Goal: Task Accomplishment & Management: Use online tool/utility

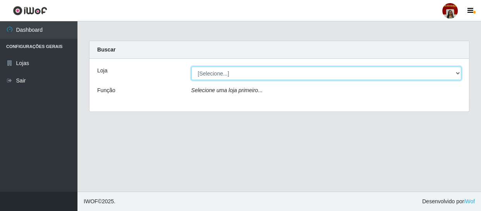
click at [208, 74] on select "[Selecione...] Mar Vermelho - Loja 04" at bounding box center [326, 74] width 270 height 14
select select "251"
click at [191, 67] on select "[Selecione...] Mar Vermelho - Loja 04" at bounding box center [326, 74] width 270 height 14
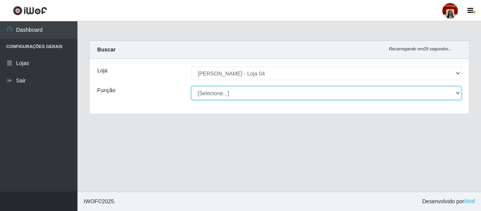
click at [212, 91] on select "[Selecione...] ASG ASG + ASG ++ Auxiliar de Depósito Auxiliar de Depósito + Aux…" at bounding box center [326, 93] width 270 height 14
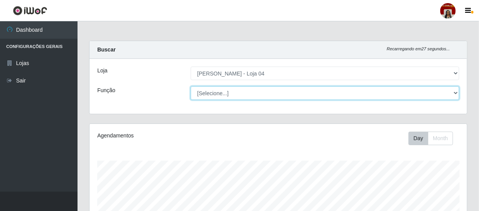
scroll to position [161, 377]
select select "22"
click at [191, 86] on select "[Selecione...] ASG ASG + ASG ++ Auxiliar de Depósito Auxiliar de Depósito + Aux…" at bounding box center [325, 93] width 268 height 14
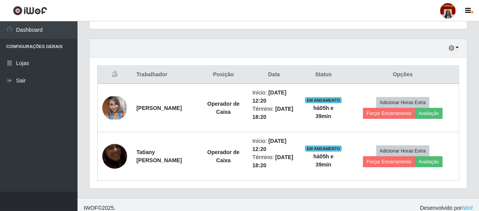
scroll to position [261, 0]
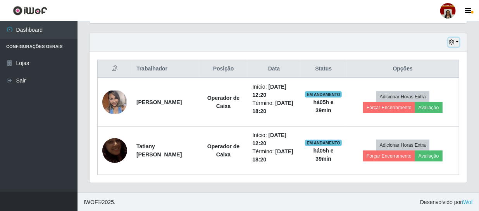
click at [450, 42] on icon "button" at bounding box center [451, 42] width 5 height 5
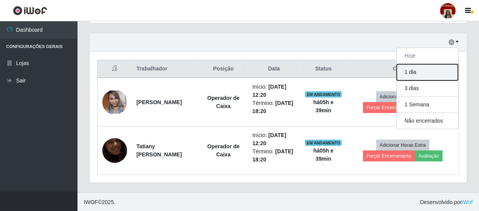
click at [418, 74] on button "1 dia" at bounding box center [427, 72] width 61 height 16
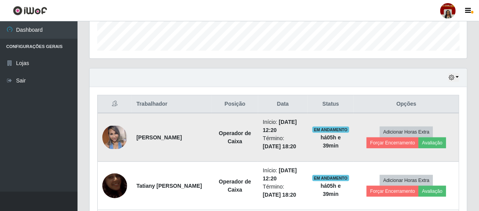
scroll to position [191, 0]
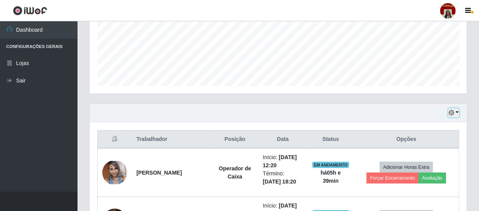
click at [450, 113] on icon "button" at bounding box center [451, 112] width 5 height 5
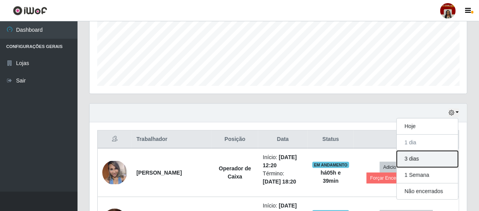
click at [425, 158] on button "3 dias" at bounding box center [427, 159] width 61 height 16
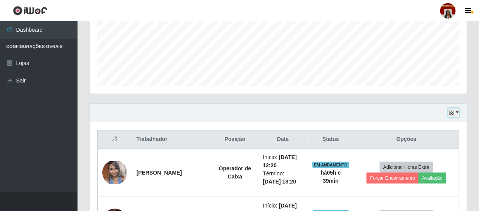
click at [451, 113] on icon "button" at bounding box center [451, 112] width 5 height 5
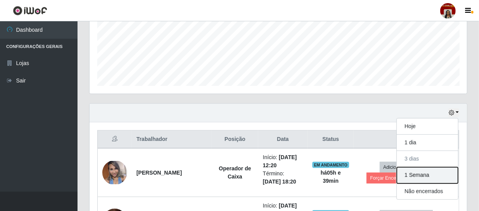
click at [423, 177] on button "1 Semana" at bounding box center [427, 175] width 61 height 16
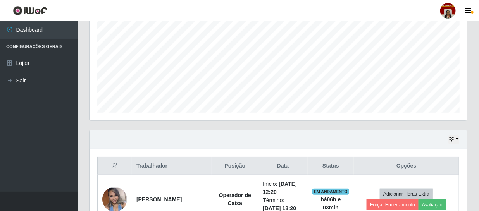
scroll to position [299, 0]
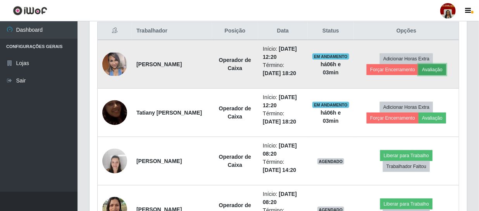
click at [428, 67] on button "Avaliação" at bounding box center [431, 69] width 27 height 11
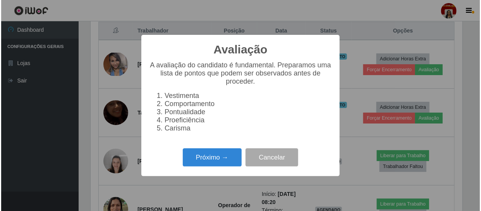
scroll to position [161, 374]
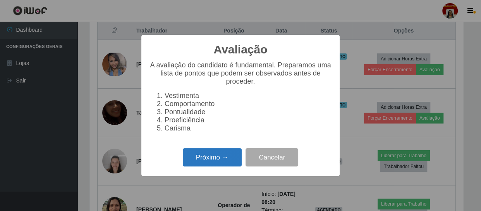
click at [216, 161] on button "Próximo →" at bounding box center [212, 157] width 59 height 18
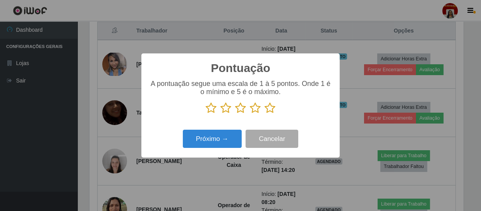
scroll to position [387155, 386941]
click at [271, 111] on icon at bounding box center [270, 108] width 11 height 12
click at [265, 114] on input "radio" at bounding box center [265, 114] width 0 height 0
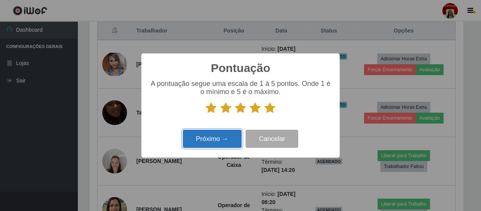
click at [228, 146] on button "Próximo →" at bounding box center [212, 139] width 59 height 18
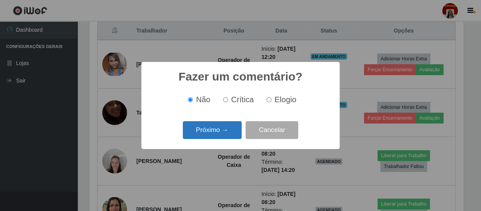
click at [229, 132] on button "Próximo →" at bounding box center [212, 130] width 59 height 18
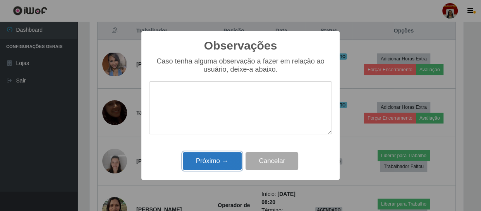
click at [229, 155] on button "Próximo →" at bounding box center [212, 161] width 59 height 18
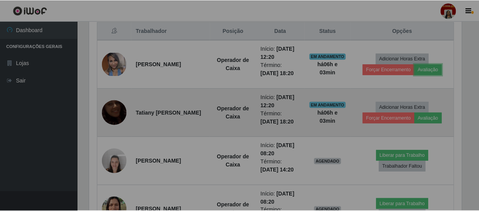
scroll to position [161, 377]
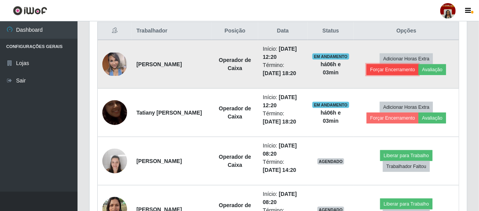
click at [381, 71] on button "Forçar Encerramento" at bounding box center [392, 69] width 52 height 11
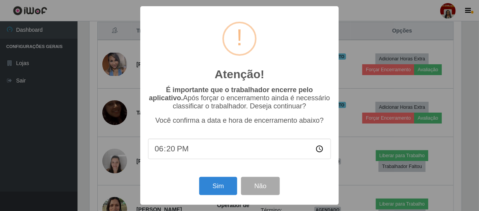
scroll to position [161, 374]
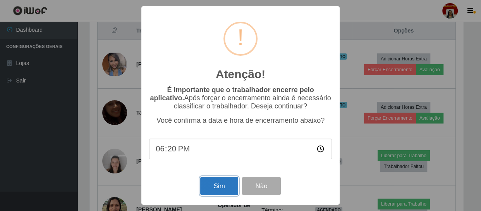
click at [230, 187] on button "Sim" at bounding box center [219, 186] width 38 height 18
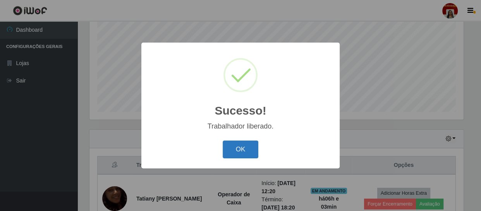
click at [243, 149] on button "OK" at bounding box center [241, 150] width 36 height 18
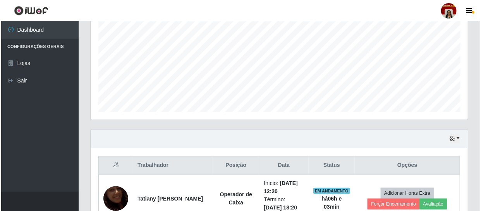
scroll to position [161, 377]
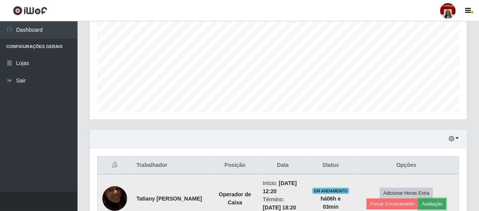
click at [424, 201] on button "Avaliação" at bounding box center [431, 204] width 27 height 11
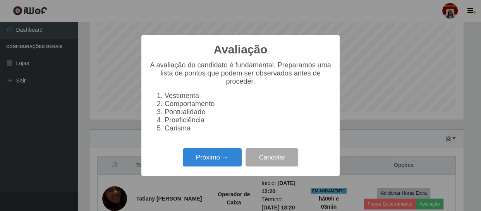
scroll to position [161, 374]
click at [216, 161] on button "Próximo →" at bounding box center [212, 157] width 59 height 18
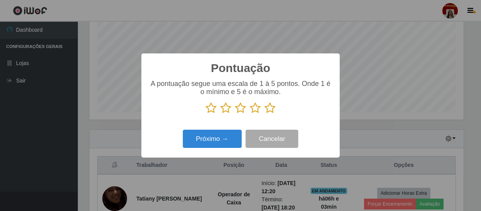
scroll to position [387155, 386941]
click at [274, 108] on icon at bounding box center [270, 108] width 11 height 12
click at [265, 114] on input "radio" at bounding box center [265, 114] width 0 height 0
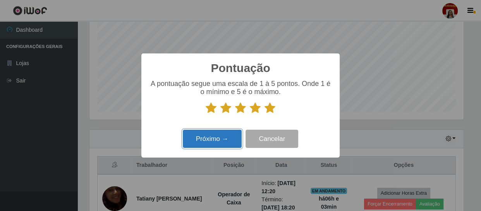
click at [223, 141] on button "Próximo →" at bounding box center [212, 139] width 59 height 18
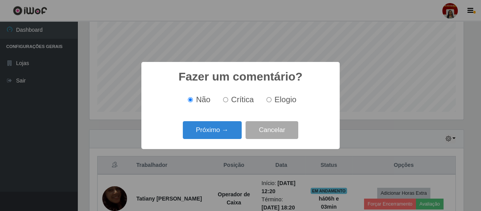
click at [223, 141] on div "Próximo → Cancelar" at bounding box center [240, 130] width 183 height 22
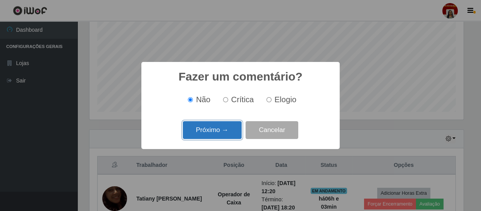
click at [225, 132] on button "Próximo →" at bounding box center [212, 130] width 59 height 18
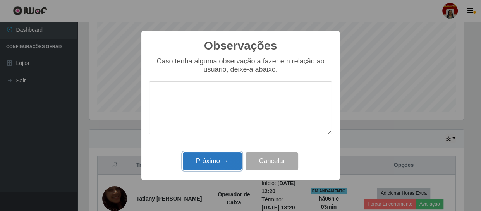
click at [225, 163] on button "Próximo →" at bounding box center [212, 161] width 59 height 18
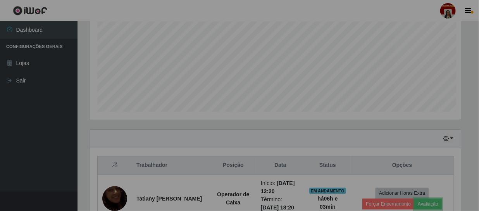
scroll to position [161, 377]
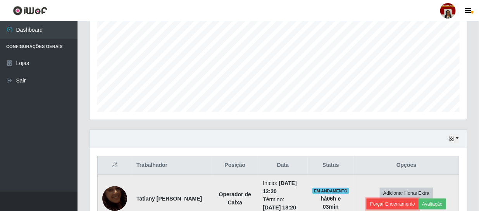
click at [397, 201] on button "Forçar Encerramento" at bounding box center [392, 204] width 52 height 11
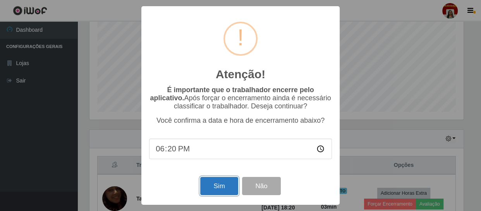
click at [224, 187] on button "Sim" at bounding box center [219, 186] width 38 height 18
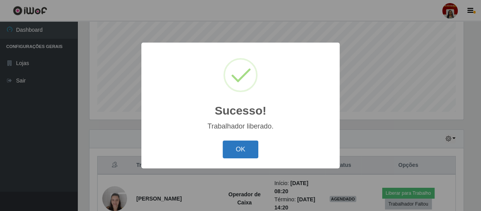
click at [244, 147] on button "OK" at bounding box center [241, 150] width 36 height 18
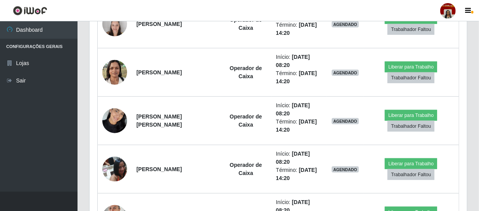
scroll to position [341, 0]
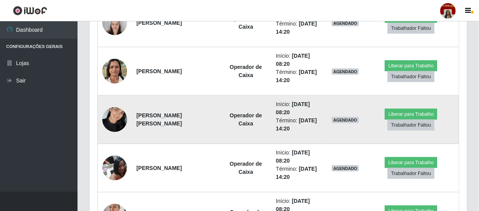
click at [107, 115] on img at bounding box center [114, 119] width 25 height 33
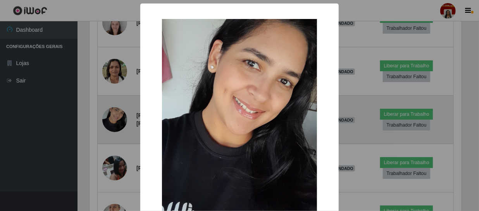
scroll to position [161, 374]
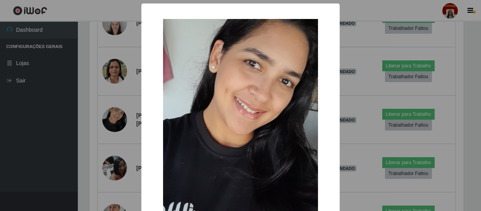
drag, startPoint x: 52, startPoint y: 120, endPoint x: 57, endPoint y: 110, distance: 11.4
click at [53, 119] on div "× OK Cancel" at bounding box center [240, 105] width 481 height 211
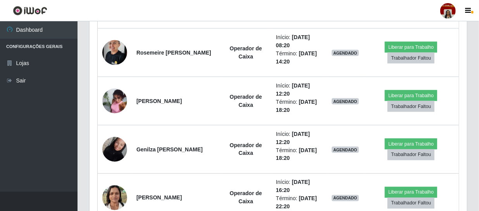
scroll to position [517, 0]
